Goal: Task Accomplishment & Management: Complete application form

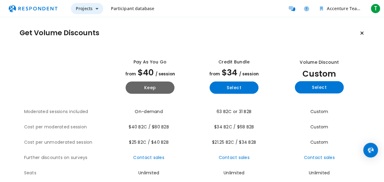
click at [86, 10] on span "Projects" at bounding box center [84, 9] width 17 height 6
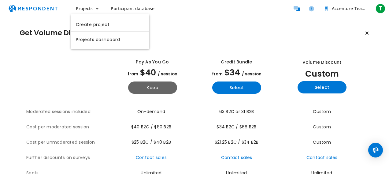
click at [225, 46] on md-backdrop at bounding box center [194, 91] width 389 height 182
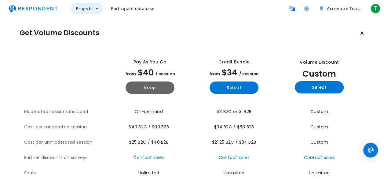
click at [90, 13] on button "Projects" at bounding box center [87, 8] width 32 height 11
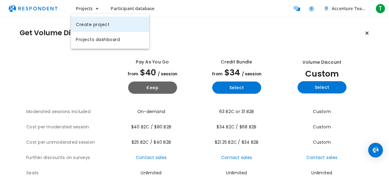
click at [90, 23] on link "Create project" at bounding box center [110, 24] width 78 height 15
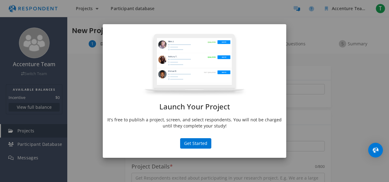
click at [340, 156] on div "Launch Your Project It's free to publish a project, screen, and select responde…" at bounding box center [194, 91] width 389 height 182
click at [189, 133] on md-dialog "Launch Your Project It's free to publish a project, screen, and select responde…" at bounding box center [194, 91] width 183 height 134
click at [188, 138] on md-dialog "Launch Your Project It's free to publish a project, screen, and select responde…" at bounding box center [194, 91] width 183 height 134
click at [186, 142] on button "Get Started" at bounding box center [195, 143] width 31 height 10
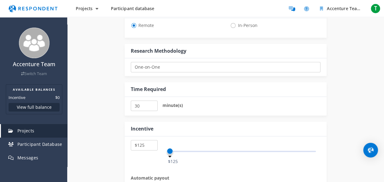
scroll to position [257, 0]
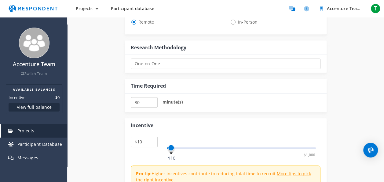
click at [171, 142] on span at bounding box center [241, 147] width 149 height 10
select select "number:5"
drag, startPoint x: 170, startPoint y: 148, endPoint x: 144, endPoint y: 151, distance: 25.9
click at [144, 151] on div "$5 $10 $15 $20 $25 $30 $35 $40 $45 $50 $55 $60 $65 $70 $75 $80 $85 $90 $95 $100…" at bounding box center [226, 144] width 190 height 17
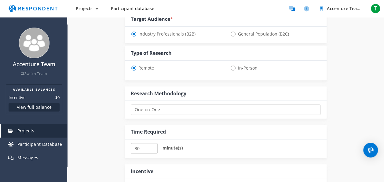
scroll to position [213, 0]
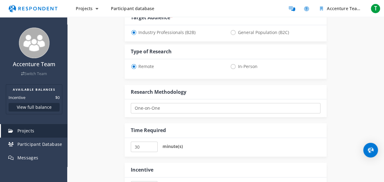
click at [243, 31] on span "General Population (B2C)" at bounding box center [259, 32] width 59 height 7
click at [234, 31] on input "General Population (B2C)" at bounding box center [232, 32] width 4 height 4
radio input "true"
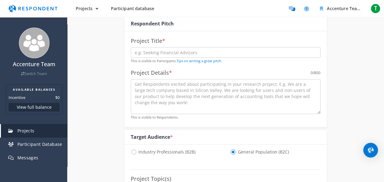
scroll to position [0, 0]
